Goal: Task Accomplishment & Management: Complete application form

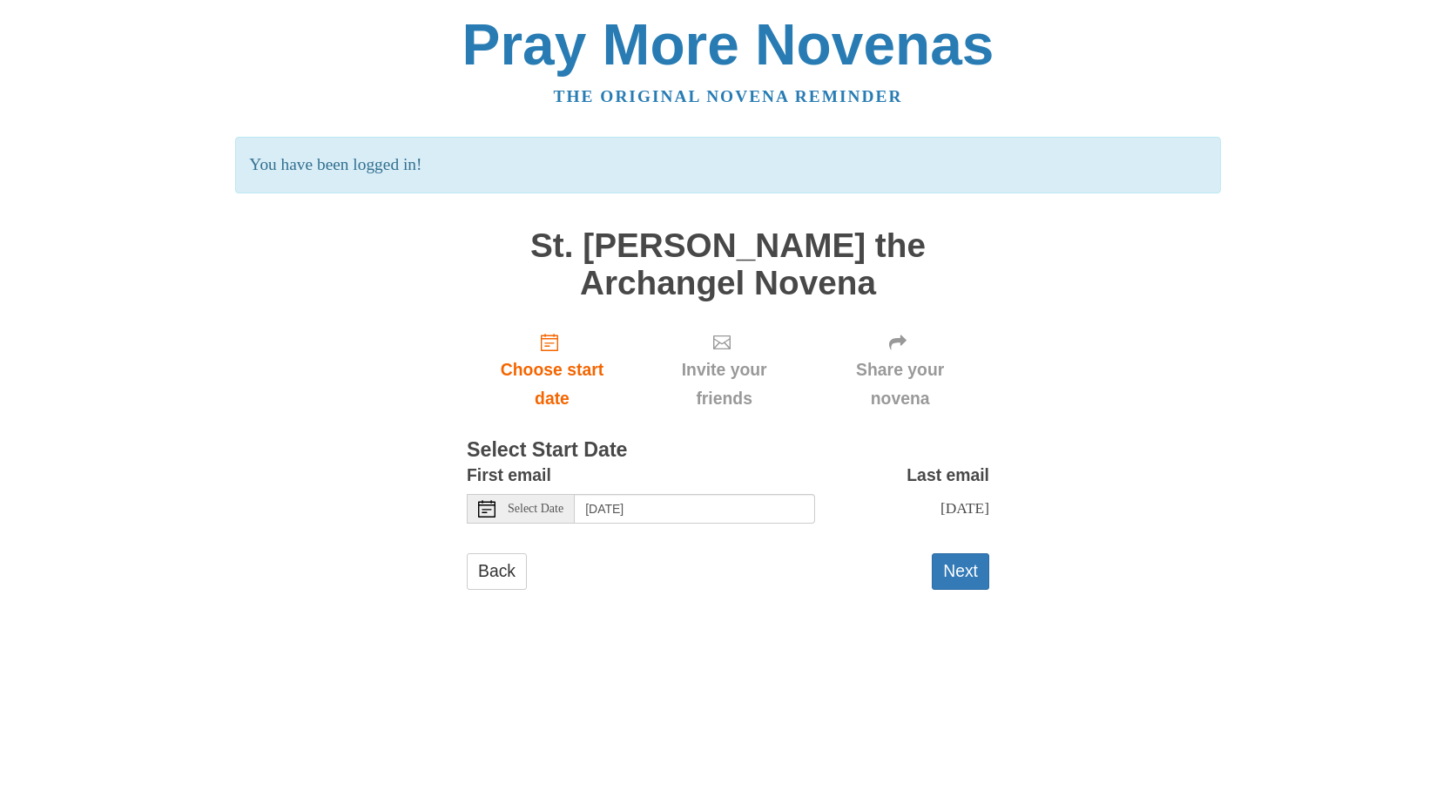
click at [512, 510] on span "Select Date" at bounding box center [535, 508] width 55 height 12
click at [954, 589] on button "Next" at bounding box center [960, 570] width 57 height 35
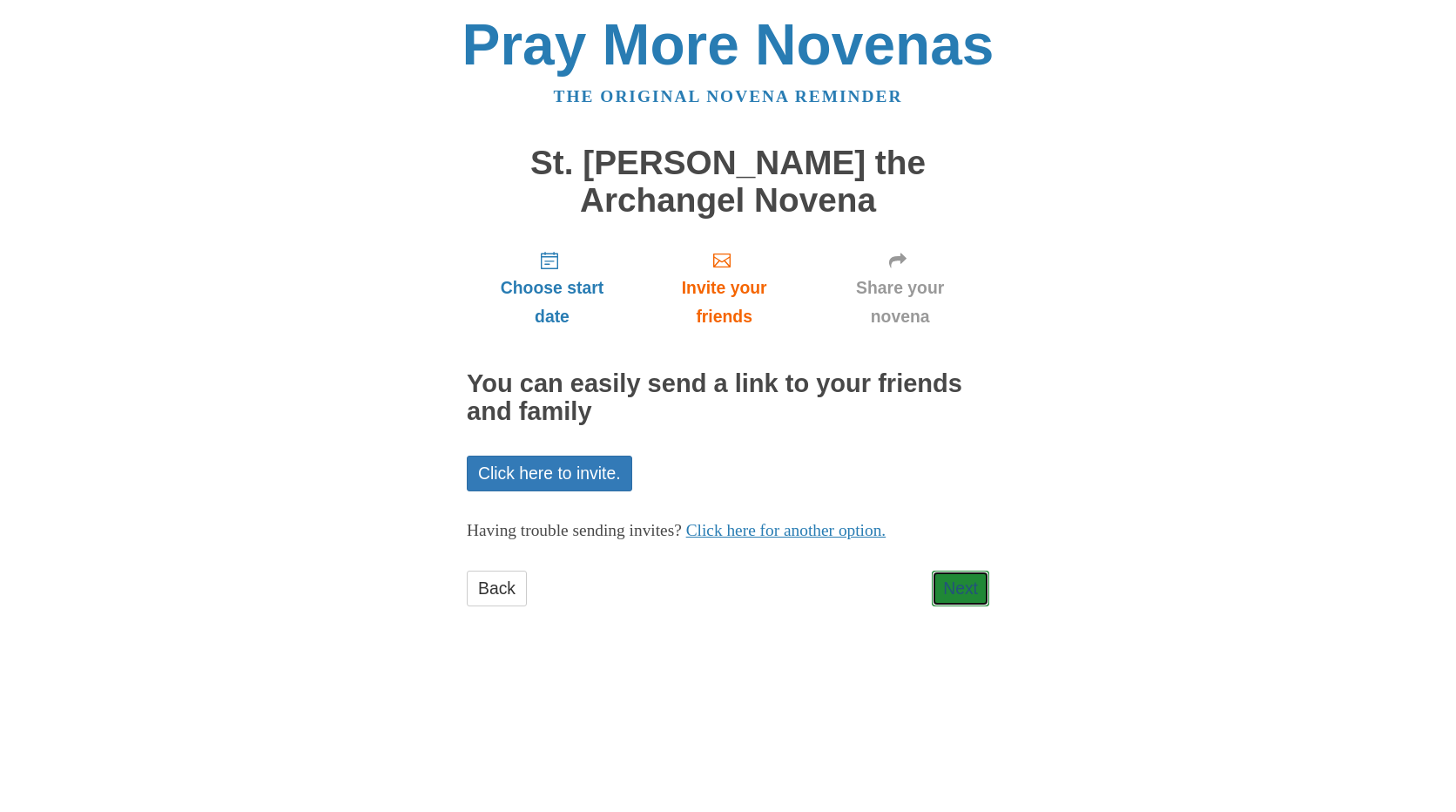
click at [954, 589] on link "Next" at bounding box center [960, 588] width 57 height 35
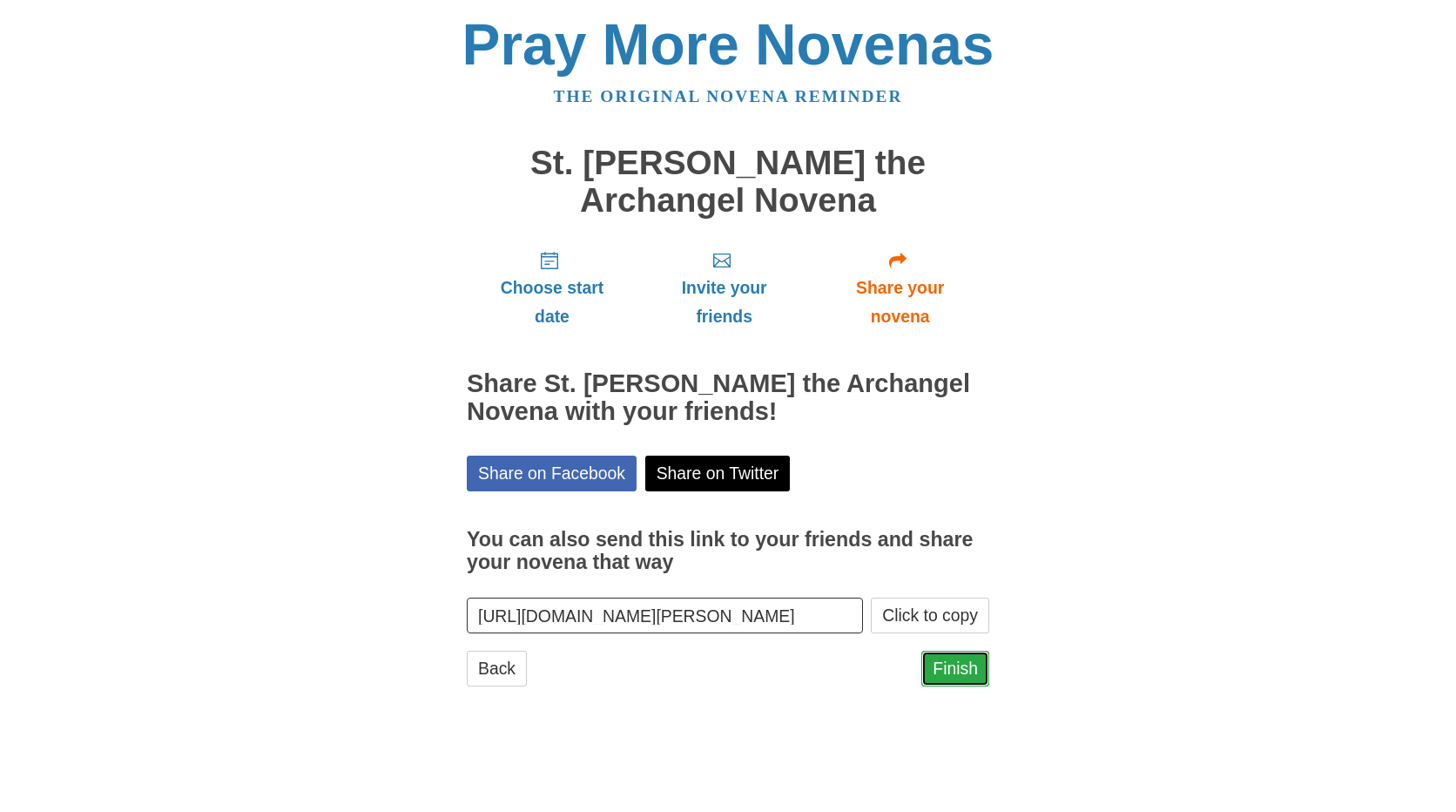
click at [963, 661] on link "Finish" at bounding box center [955, 668] width 68 height 35
